Goal: Task Accomplishment & Management: Complete application form

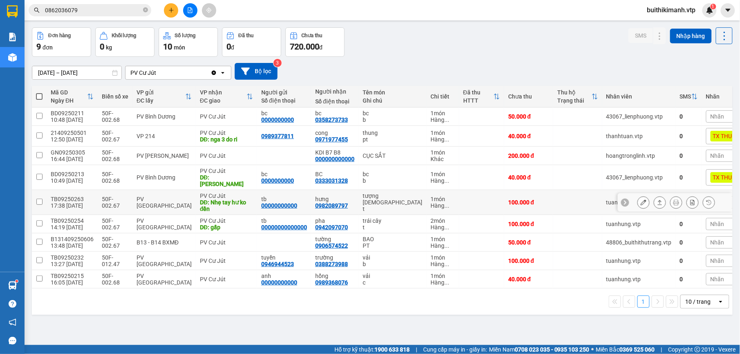
scroll to position [38, 0]
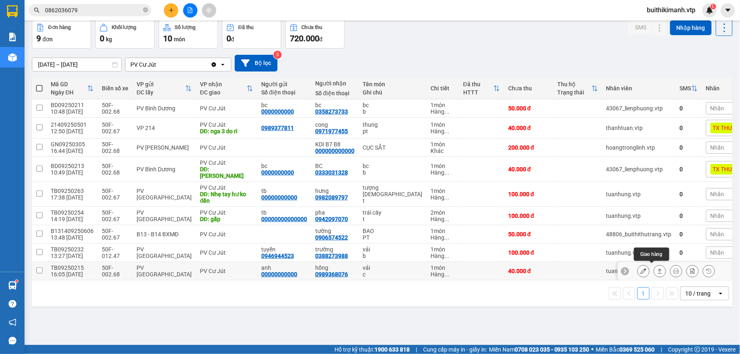
click at [657, 270] on icon at bounding box center [660, 271] width 6 height 6
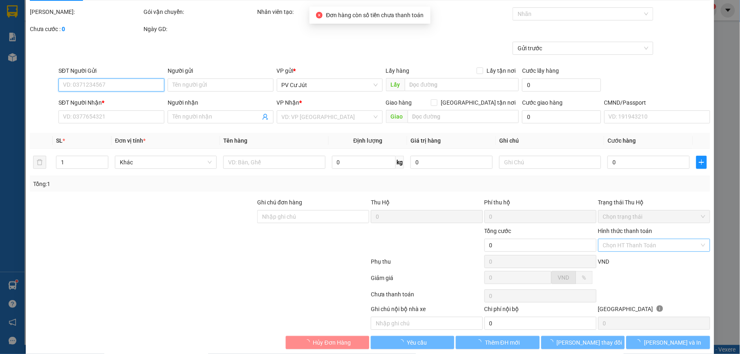
scroll to position [35, 0]
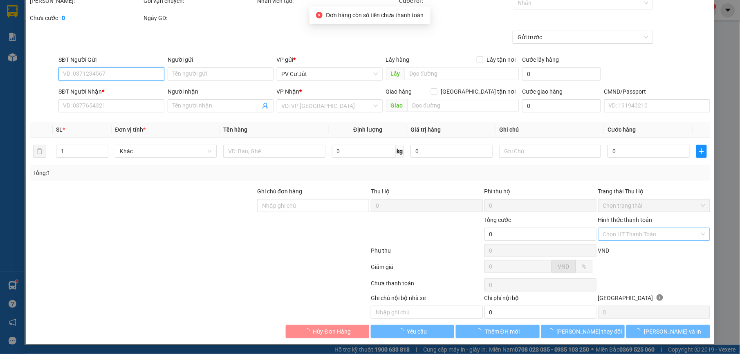
type input "2.000"
click at [616, 232] on input "Hình thức thanh toán" at bounding box center [651, 234] width 97 height 12
type input "00000000000"
type input "anh"
type input "0989368076"
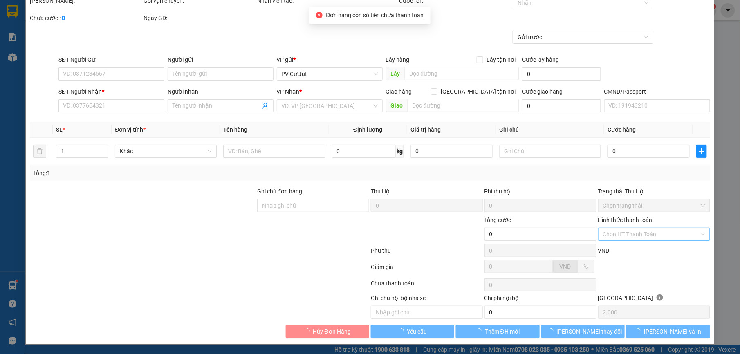
type input "hồng"
type input "40.000"
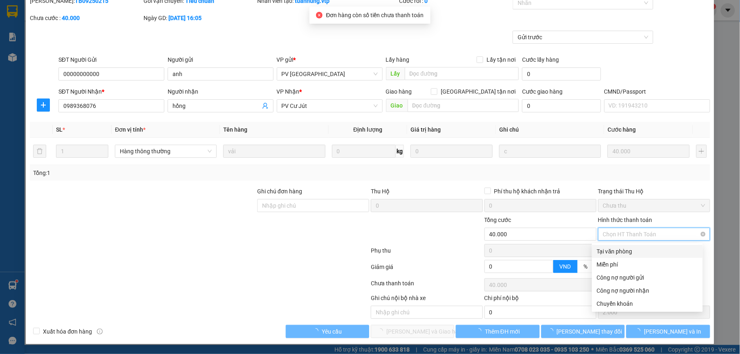
click at [630, 247] on div "Tại văn phòng" at bounding box center [647, 251] width 101 height 9
type input "0"
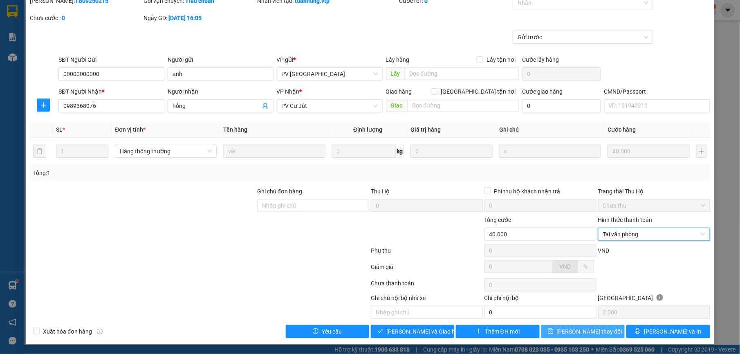
click at [588, 331] on span "[PERSON_NAME] thay đổi" at bounding box center [589, 331] width 65 height 9
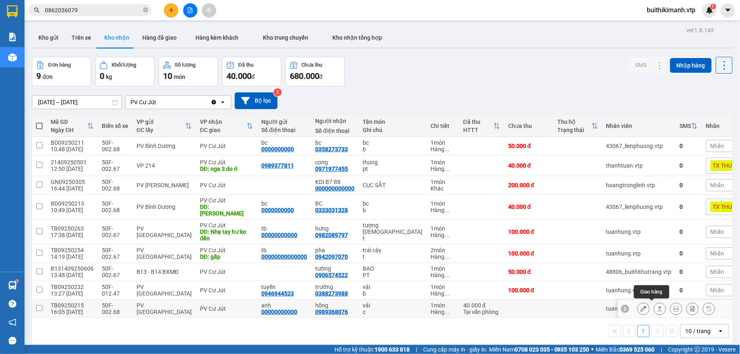
click at [657, 306] on icon at bounding box center [660, 309] width 6 height 6
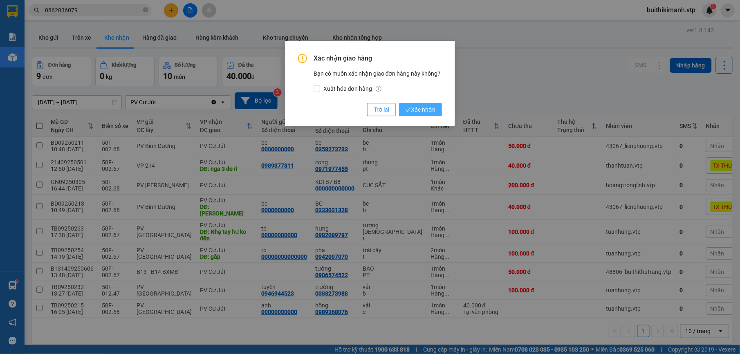
click at [429, 108] on span "Xác nhận" at bounding box center [421, 109] width 30 height 9
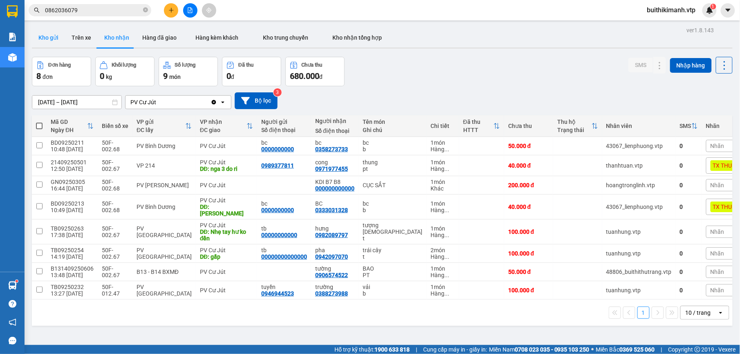
click at [51, 35] on button "Kho gửi" at bounding box center [48, 38] width 33 height 20
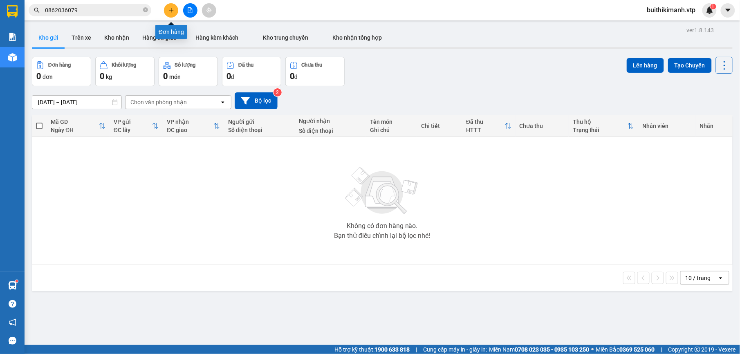
click at [172, 12] on icon "plus" at bounding box center [172, 10] width 6 height 6
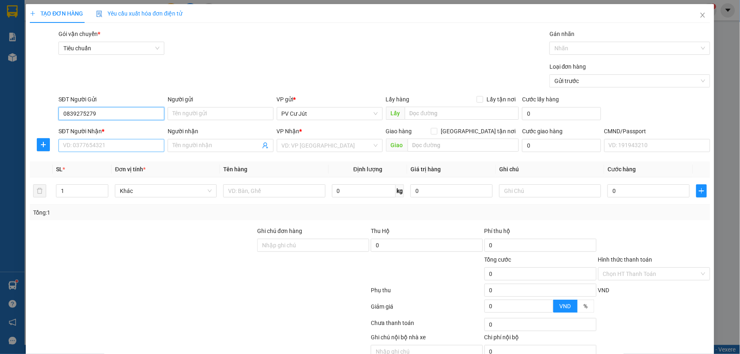
type input "0839275279"
click at [121, 149] on input "SĐT Người Nhận *" at bounding box center [111, 145] width 106 height 13
type input "0838104099"
click at [226, 148] on input "Người nhận" at bounding box center [217, 145] width 88 height 9
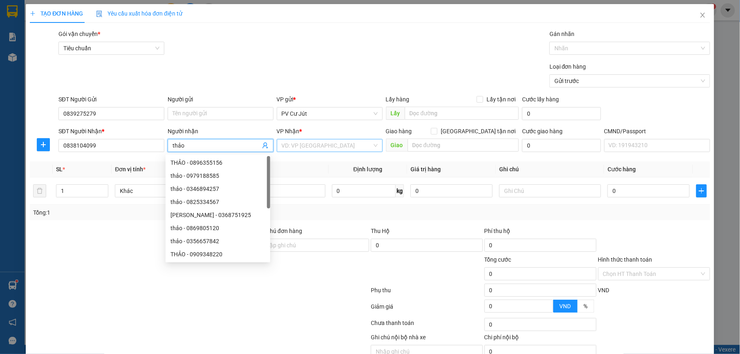
type input "thảo"
click at [299, 144] on input "search" at bounding box center [327, 145] width 90 height 12
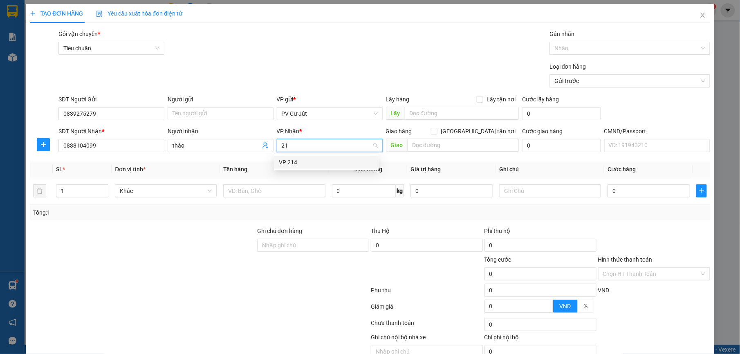
type input "214"
click at [302, 164] on div "VP 214" at bounding box center [326, 162] width 95 height 9
click at [251, 192] on input "text" at bounding box center [274, 190] width 102 height 13
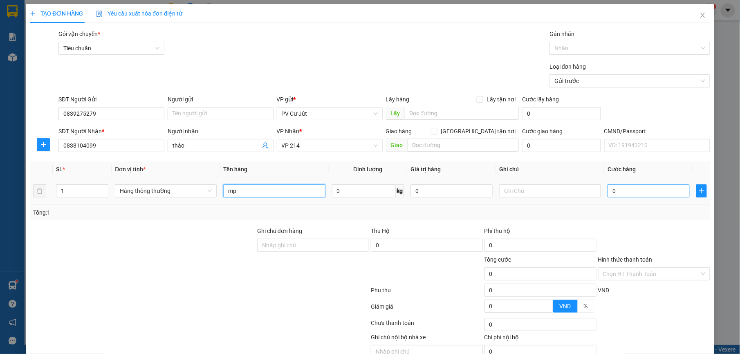
type input "mp"
click at [650, 195] on input "0" at bounding box center [649, 190] width 82 height 13
type input "3"
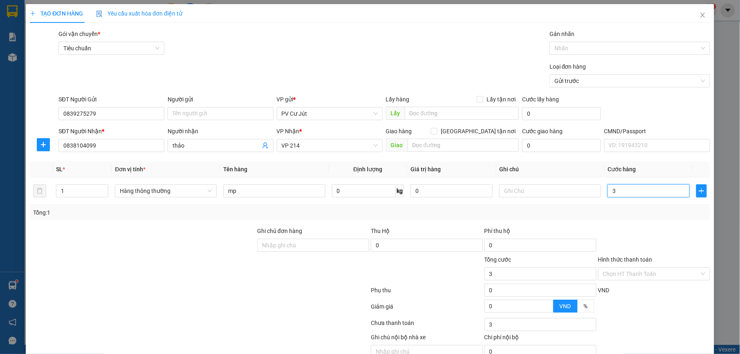
type input "30"
type input "300"
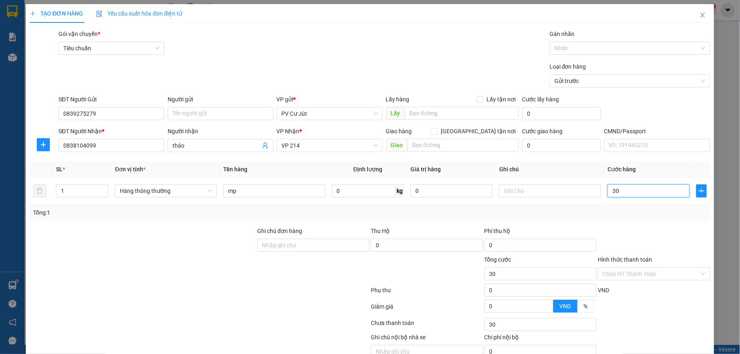
type input "300"
type input "3.000"
type input "30.000"
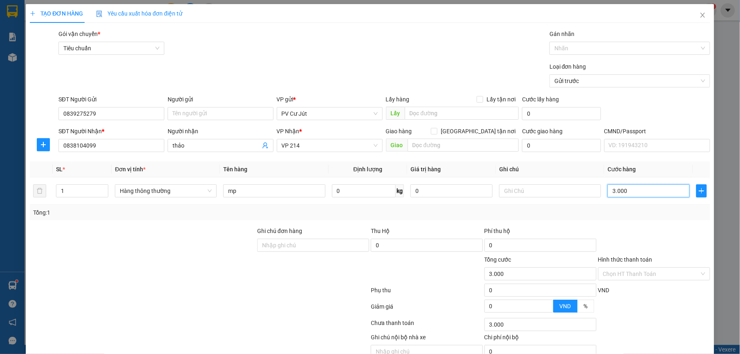
type input "30.000"
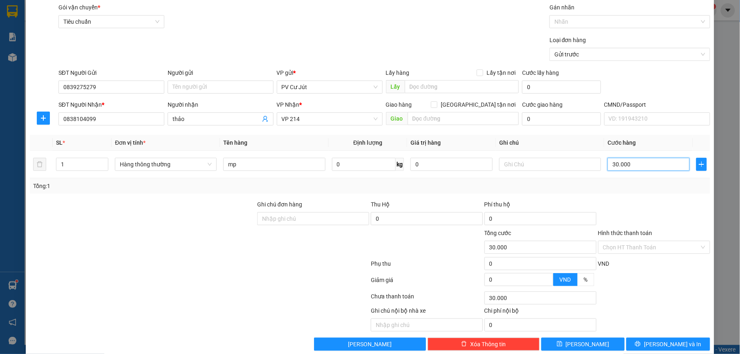
scroll to position [41, 0]
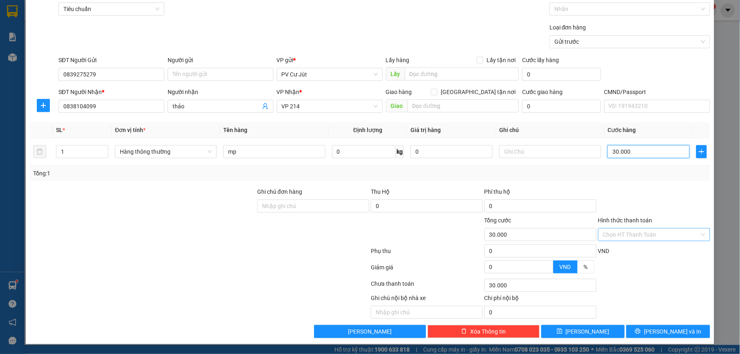
type input "30.000"
click at [638, 229] on input "Hình thức thanh toán" at bounding box center [651, 235] width 97 height 12
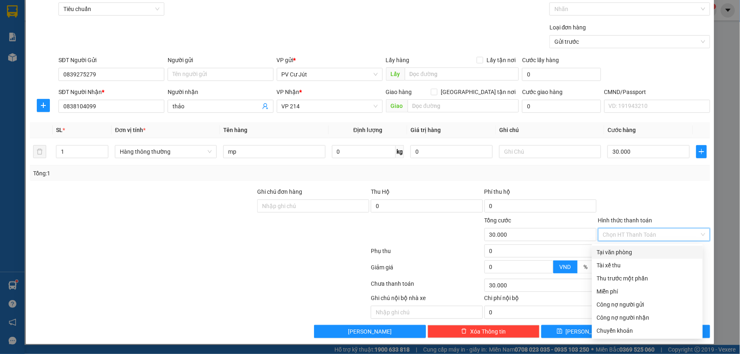
click at [643, 248] on div "Tại văn phòng" at bounding box center [647, 252] width 101 height 9
type input "0"
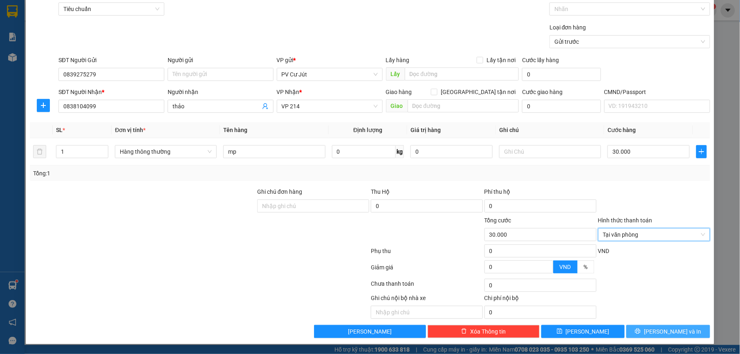
click at [649, 327] on button "[PERSON_NAME] và In" at bounding box center [668, 331] width 83 height 13
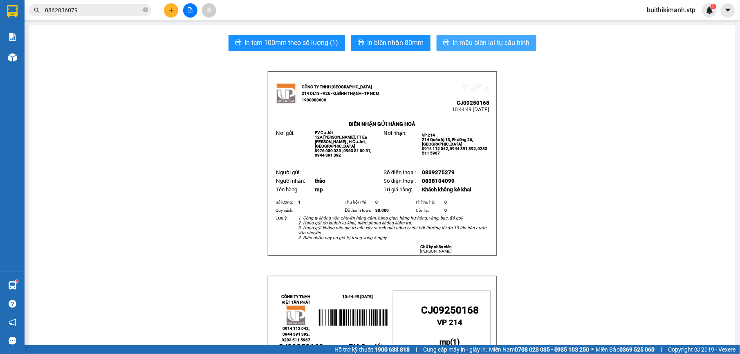
click at [510, 43] on span "In mẫu biên lai tự cấu hình" at bounding box center [491, 43] width 77 height 10
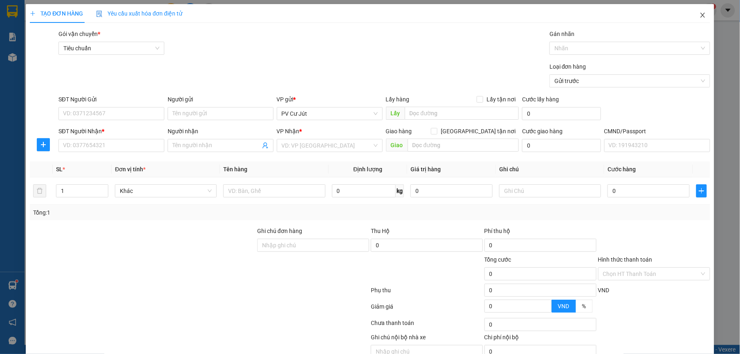
click at [695, 12] on span "Close" at bounding box center [703, 15] width 23 height 23
